Goal: Task Accomplishment & Management: Complete application form

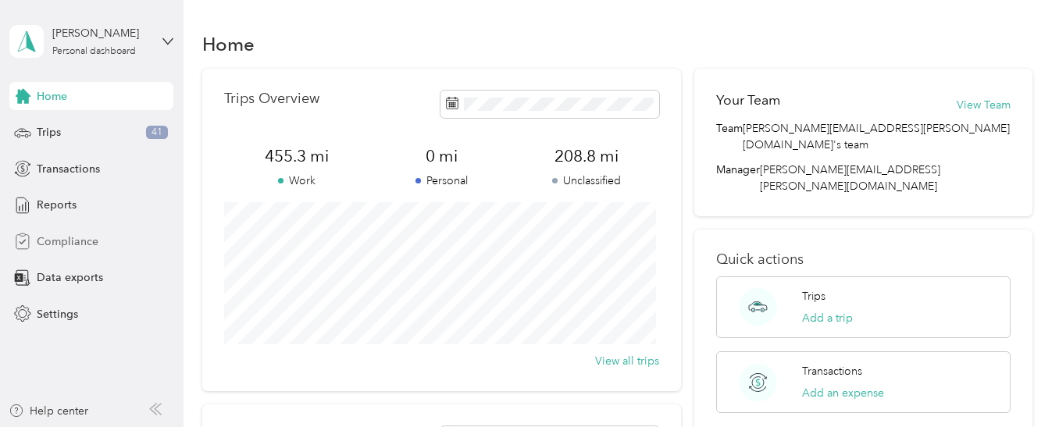
click at [87, 237] on span "Compliance" at bounding box center [68, 242] width 62 height 16
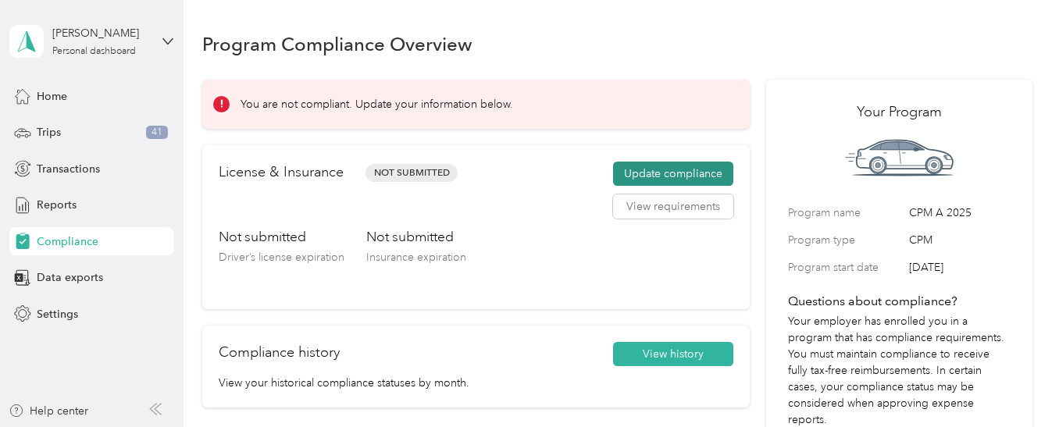
click at [654, 179] on button "Update compliance" at bounding box center [673, 174] width 120 height 25
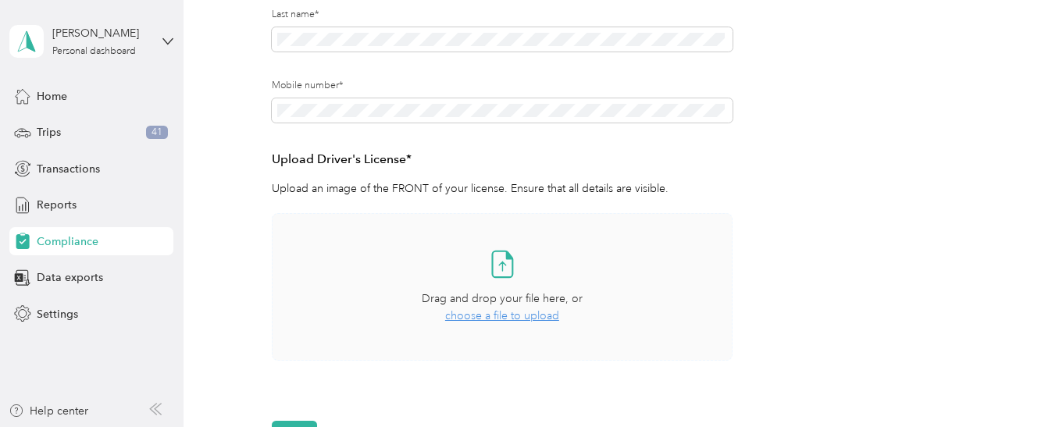
scroll to position [312, 0]
